Goal: Find specific page/section: Find specific page/section

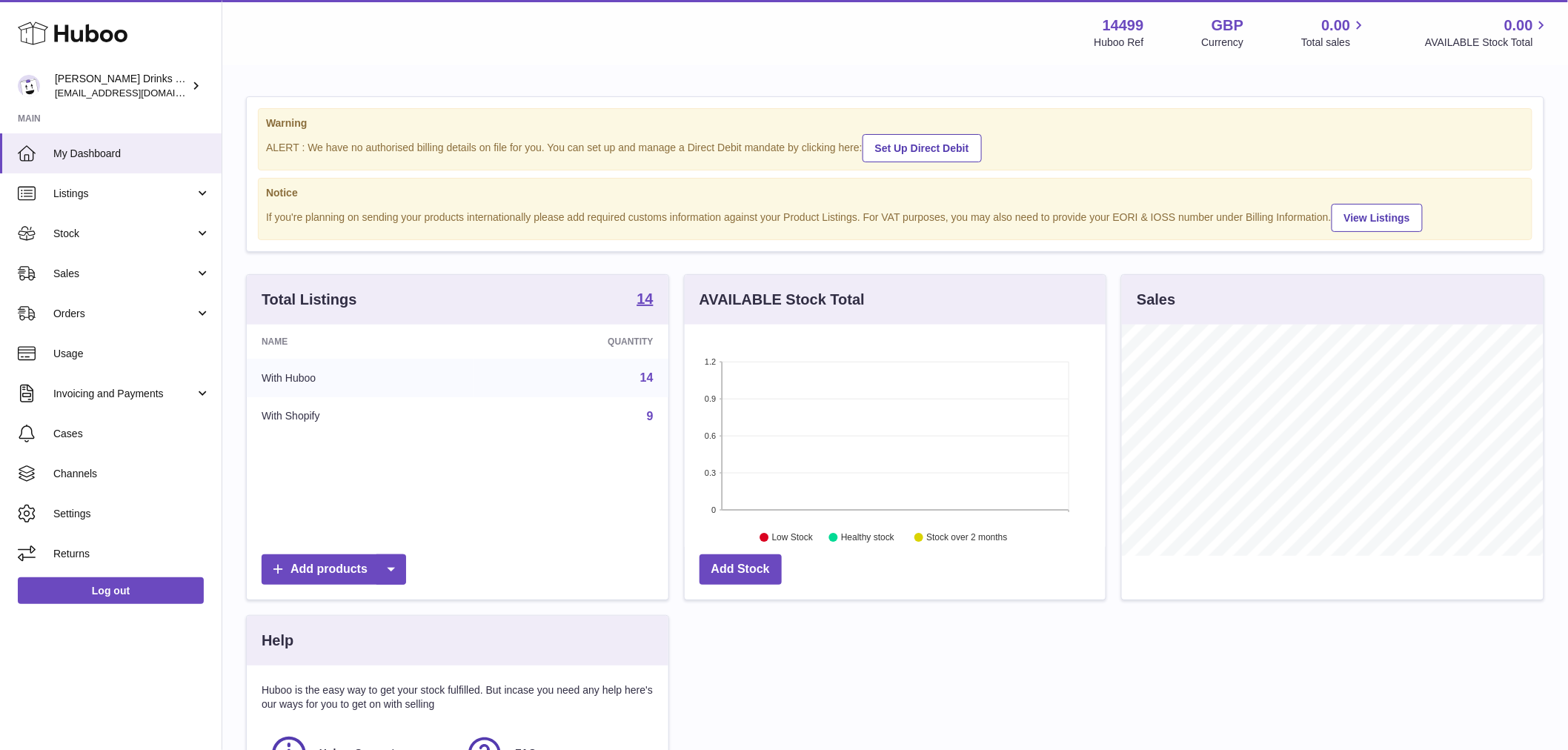
scroll to position [231, 421]
click at [128, 276] on span "Sales" at bounding box center [125, 274] width 142 height 14
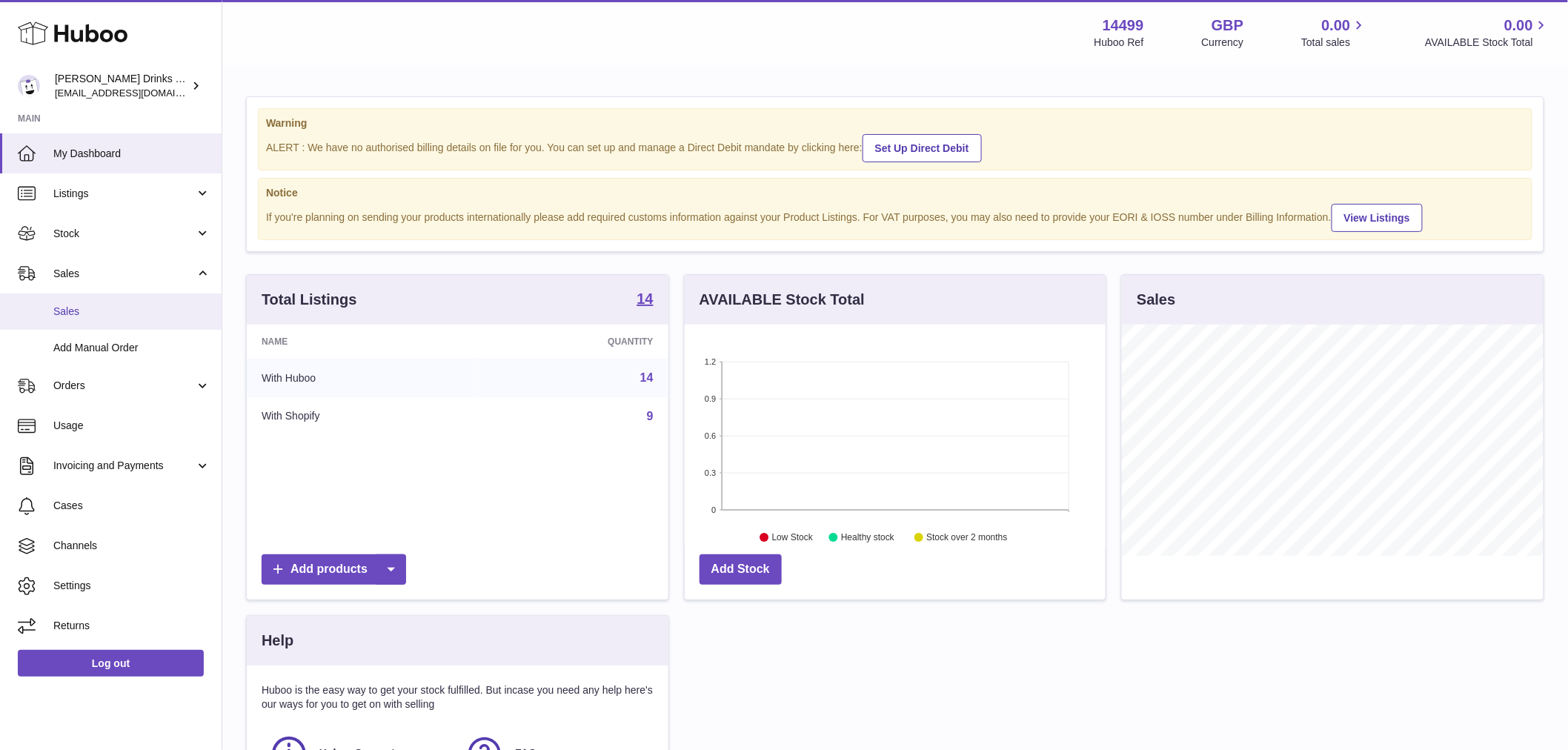
click at [130, 323] on link "Sales" at bounding box center [111, 311] width 222 height 37
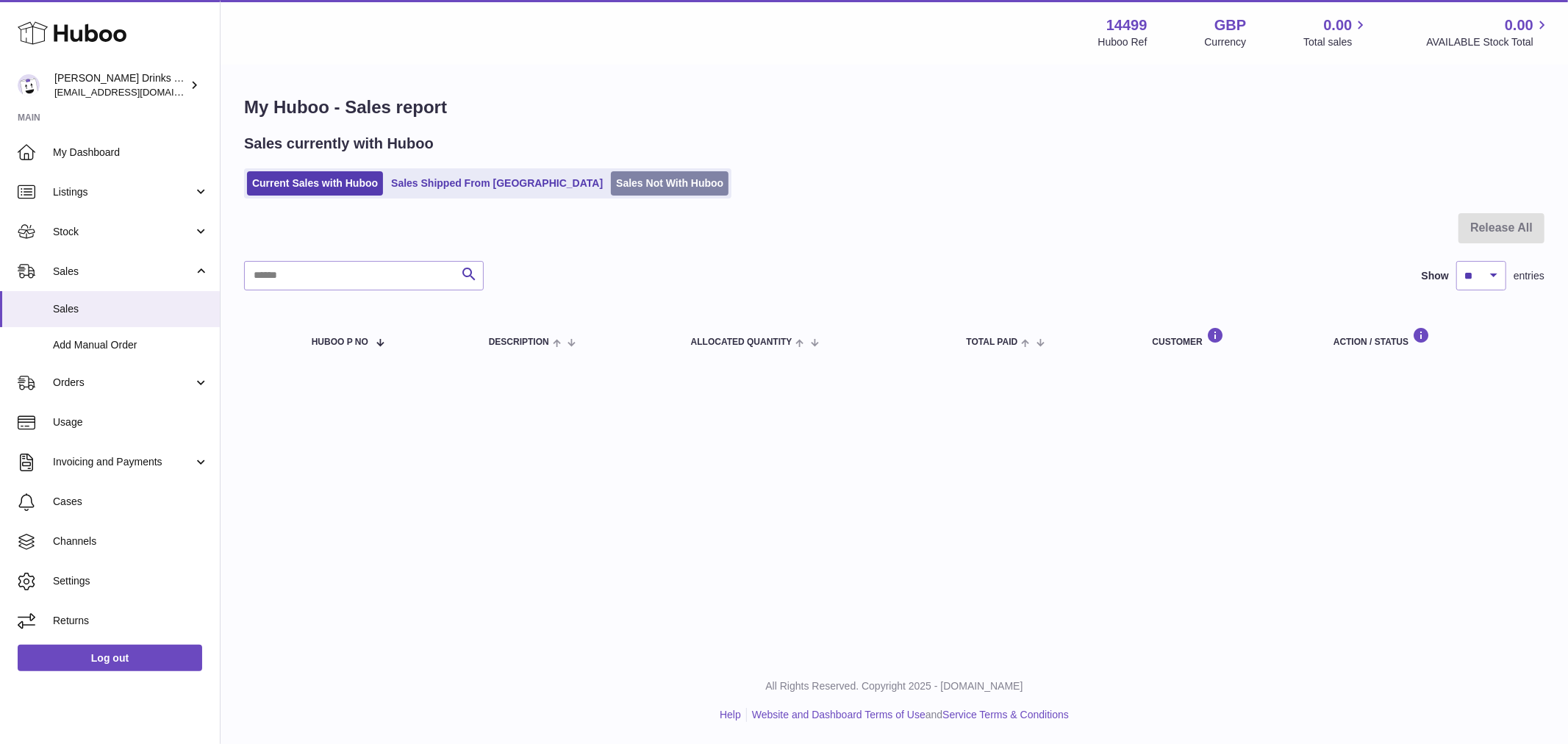
click at [630, 171] on link "Sales Not With Huboo" at bounding box center [670, 183] width 118 height 25
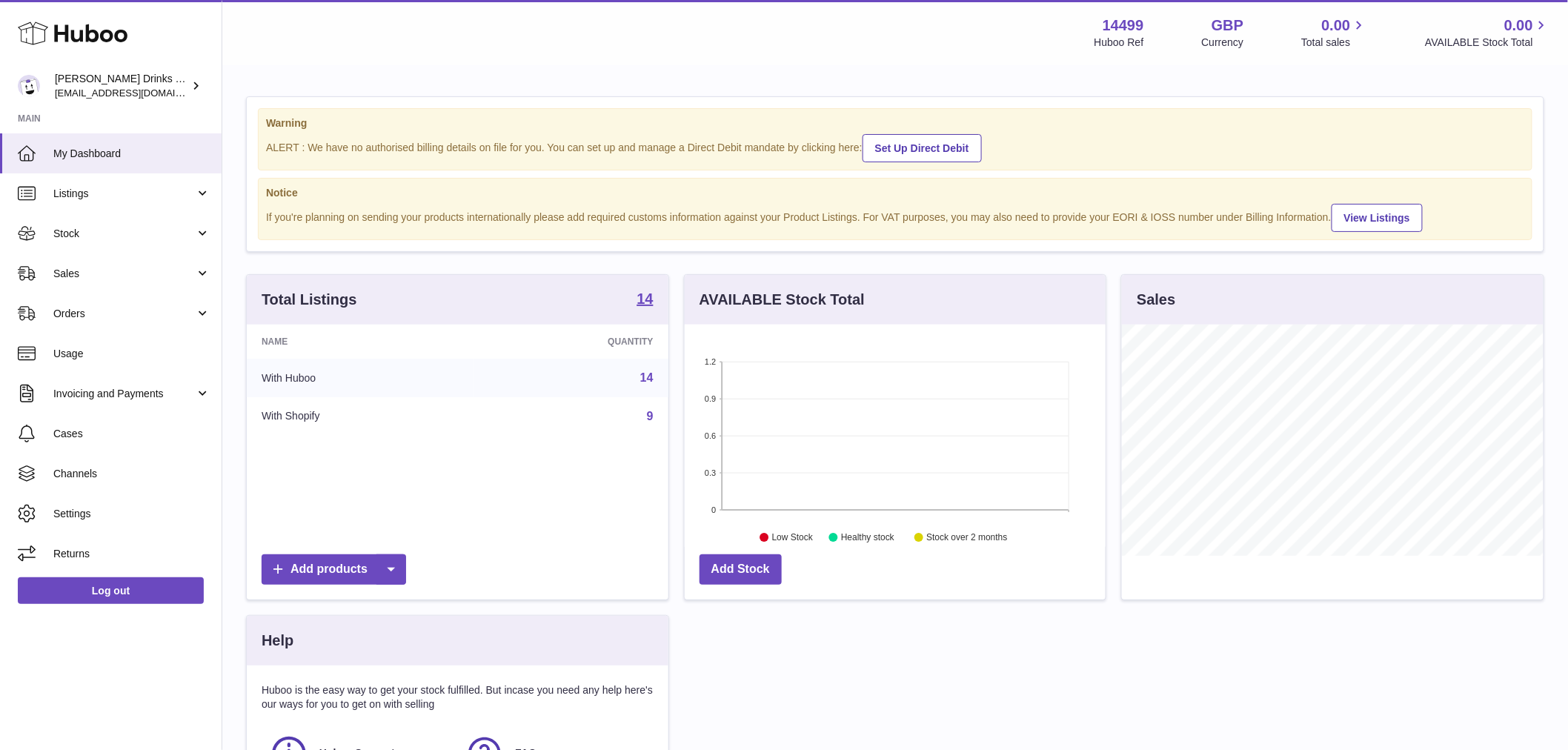
scroll to position [231, 421]
click at [119, 274] on span "Sales" at bounding box center [125, 274] width 142 height 14
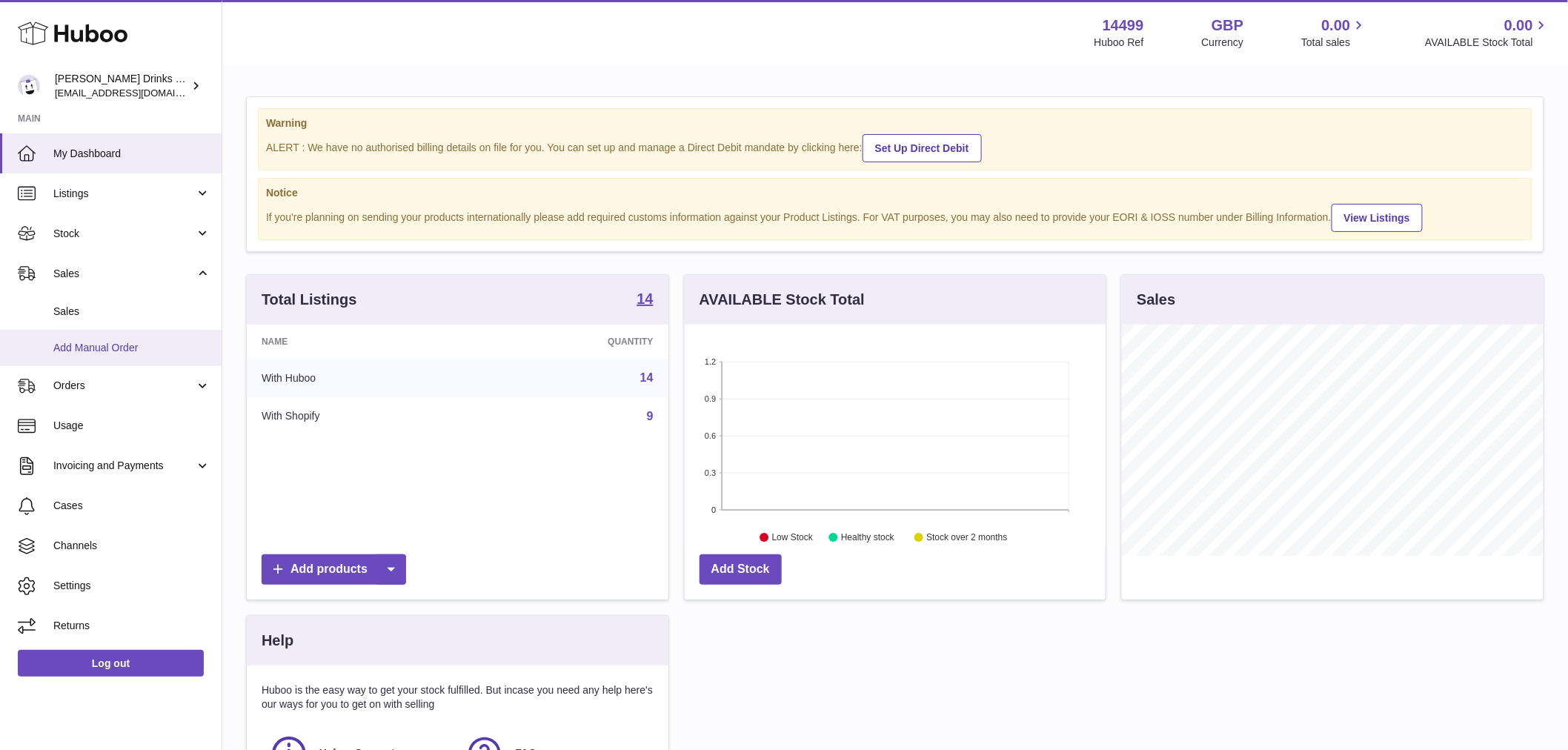
click at [119, 334] on link "Add Manual Order" at bounding box center [111, 347] width 222 height 37
click at [145, 319] on link "Sales" at bounding box center [111, 311] width 222 height 37
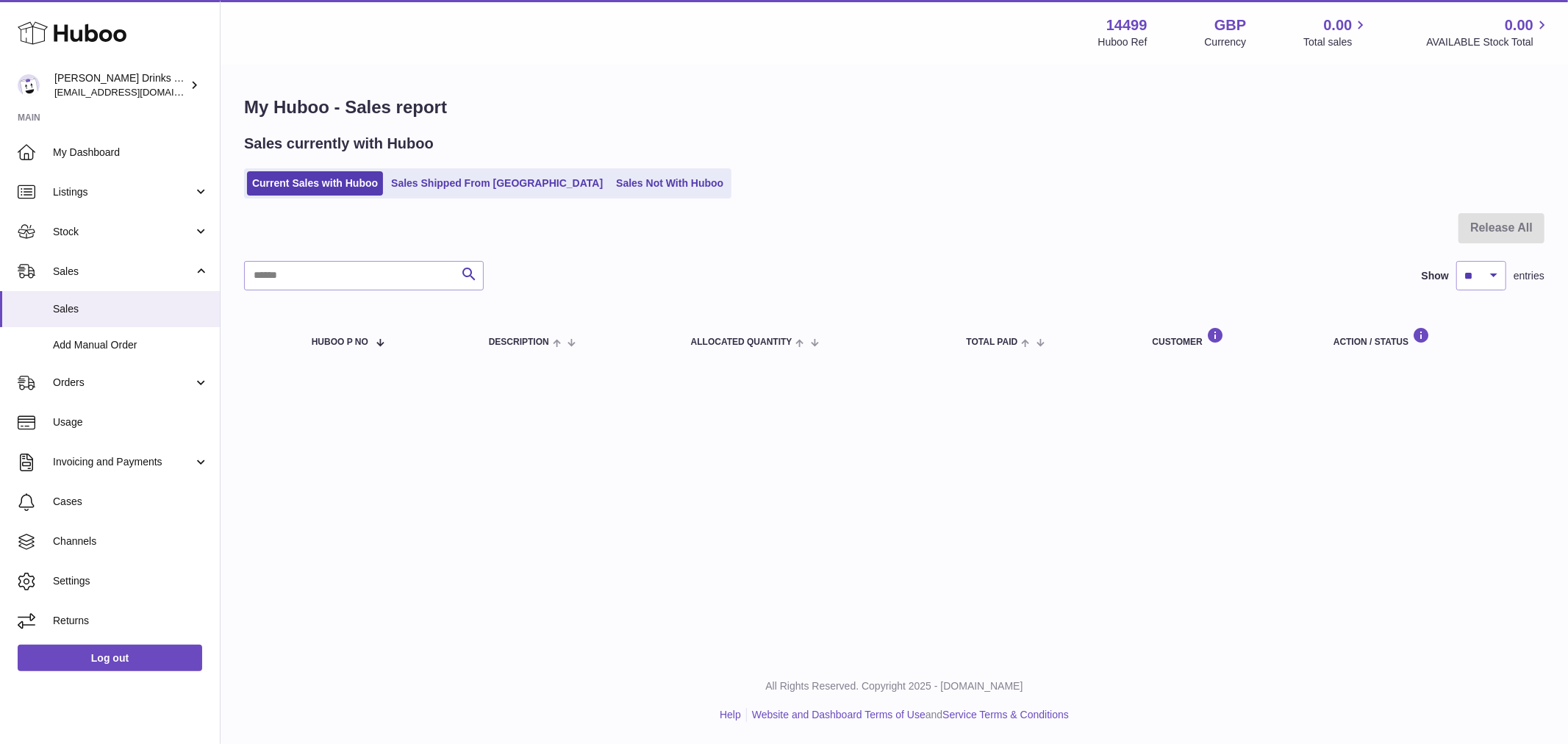
click at [623, 159] on div "Sales currently with Huboo Current Sales with Huboo Sales Shipped From Huboo Sa…" at bounding box center [894, 166] width 1300 height 64
click at [692, 174] on div "Current Sales with Huboo Sales Shipped From Huboo Sales Not With Huboo" at bounding box center [894, 184] width 1300 height 30
click at [640, 175] on link "Sales Not With Huboo" at bounding box center [670, 183] width 118 height 25
